Goal: Task Accomplishment & Management: Manage account settings

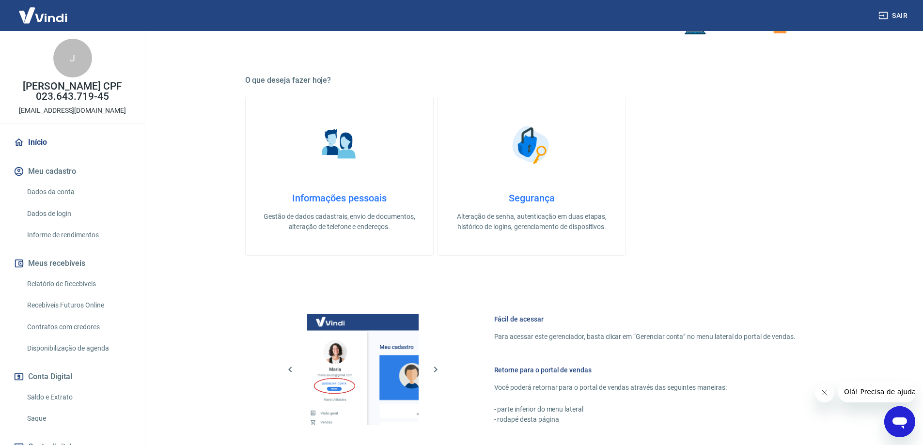
scroll to position [310, 0]
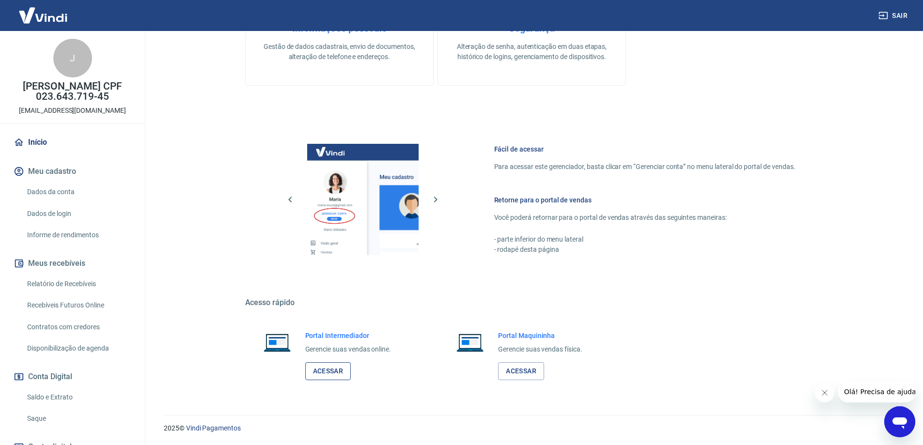
click at [327, 371] on link "Acessar" at bounding box center [328, 372] width 46 height 18
